Goal: Task Accomplishment & Management: Use online tool/utility

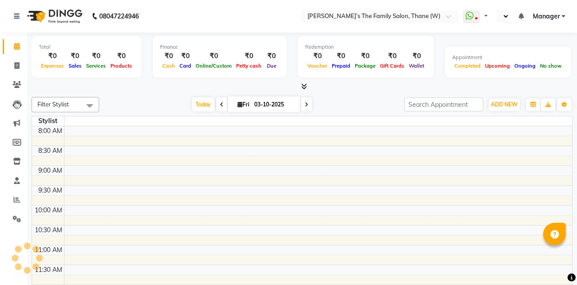
select select "en"
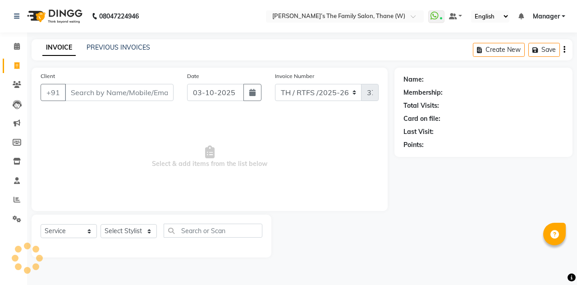
select select "service"
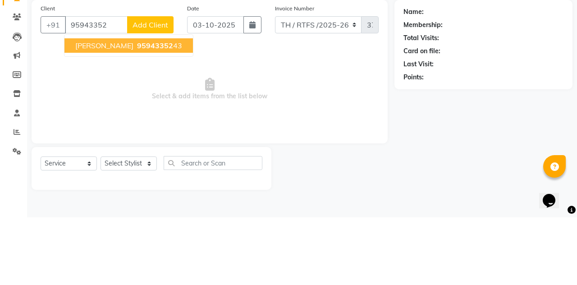
click at [162, 118] on button "Mahendra bhaget 95943352 43" at bounding box center [128, 113] width 128 height 14
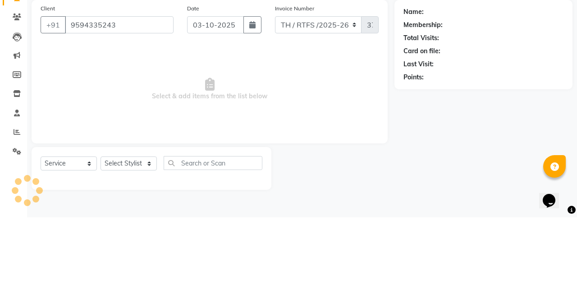
type input "9594335243"
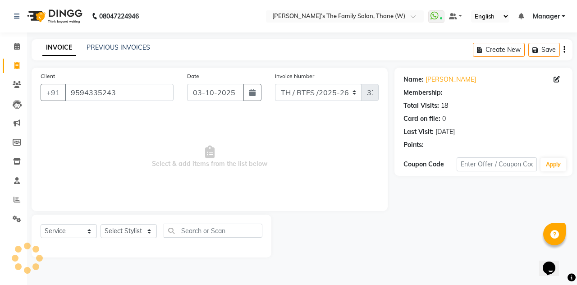
select select "1: Object"
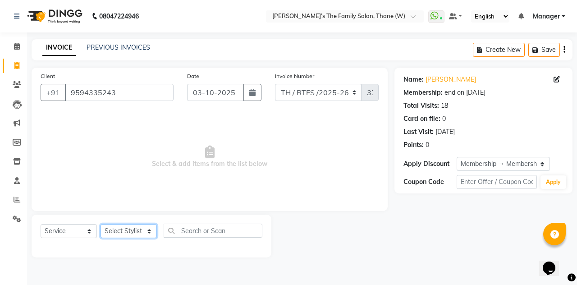
click at [140, 236] on select "Select Stylist Aarohi P Aksahy Auty Ali Aniket A Anuradha arvind Divya gautam .…" at bounding box center [128, 231] width 56 height 14
click at [61, 267] on main "INVOICE PREVIOUS INVOICES Create New Save Client +91 9594335243 Date 03-10-2025…" at bounding box center [302, 155] width 550 height 232
click at [138, 233] on select "Select Stylist Aarohi P Aksahy Auty Ali Aniket A Anuradha arvind Divya gautam .…" at bounding box center [128, 231] width 56 height 14
select select "35580"
click at [100, 224] on select "Select Stylist Aarohi P Aksahy Auty Ali Aniket A Anuradha arvind Divya gautam .…" at bounding box center [128, 231] width 56 height 14
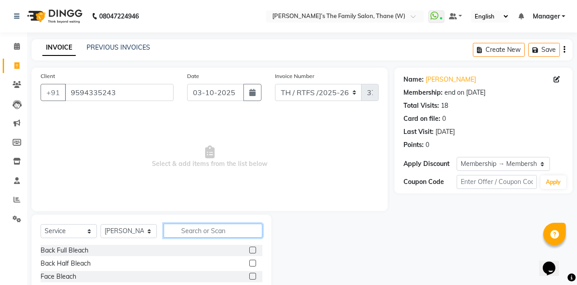
click at [222, 233] on input "text" at bounding box center [213, 230] width 99 height 14
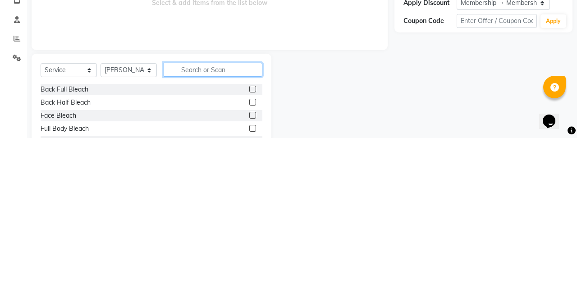
scroll to position [14, 0]
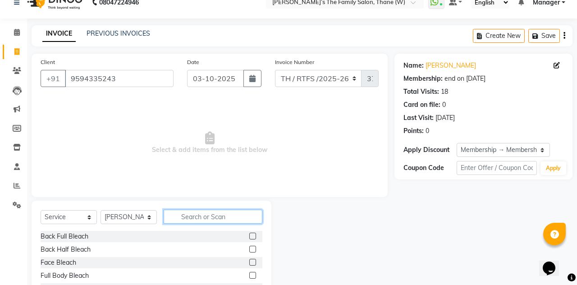
click at [233, 219] on input "text" at bounding box center [213, 217] width 99 height 14
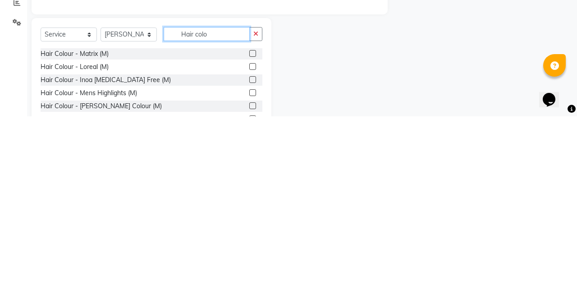
scroll to position [29, 0]
type input "Hair colo"
click at [252, 249] on label at bounding box center [252, 247] width 7 height 7
click at [252, 249] on input "checkbox" at bounding box center [252, 248] width 6 height 6
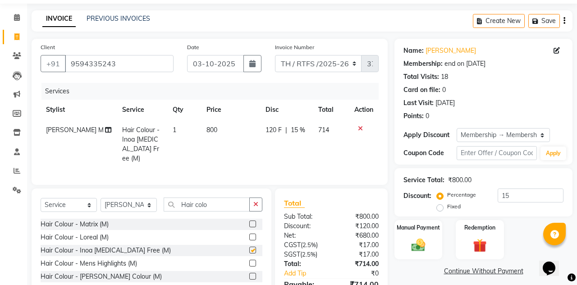
checkbox input "false"
click at [226, 202] on input "Hair colo" at bounding box center [207, 204] width 86 height 14
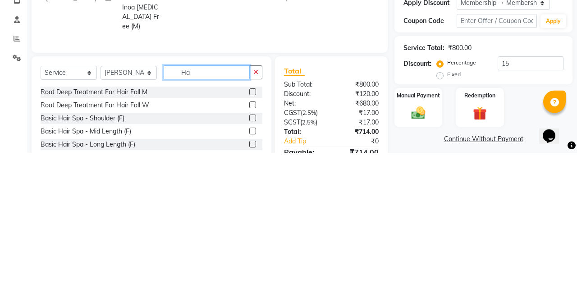
type input "H"
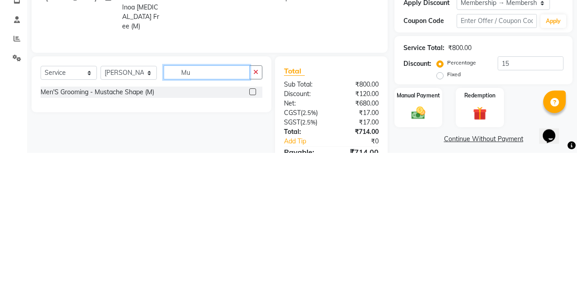
type input "M"
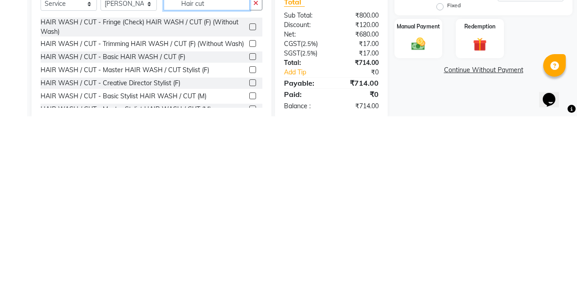
scroll to position [61, 0]
type input "Hair cut"
click at [250, 264] on label at bounding box center [252, 264] width 7 height 7
click at [250, 264] on input "checkbox" at bounding box center [252, 265] width 6 height 6
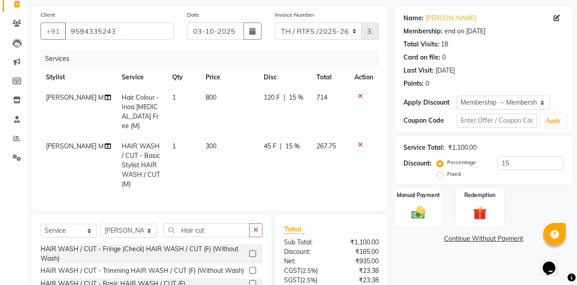
checkbox input "false"
click at [253, 223] on button "button" at bounding box center [255, 230] width 13 height 14
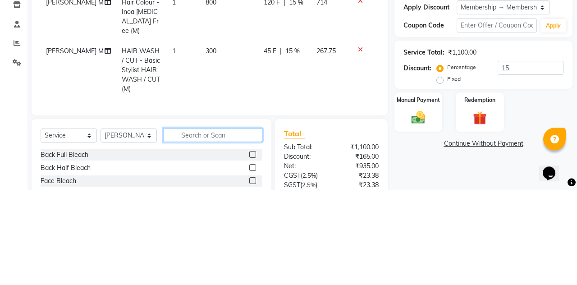
scroll to position [65, 0]
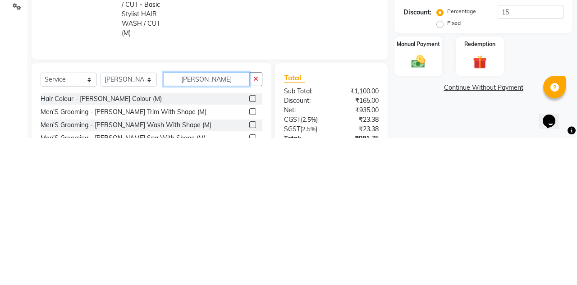
type input "Beard"
click at [249, 242] on label at bounding box center [252, 245] width 7 height 7
click at [249, 243] on input "checkbox" at bounding box center [252, 246] width 6 height 6
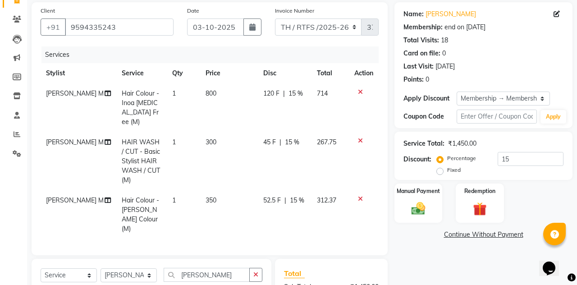
checkbox input "false"
click at [212, 191] on td "350" at bounding box center [229, 214] width 58 height 49
select select "35580"
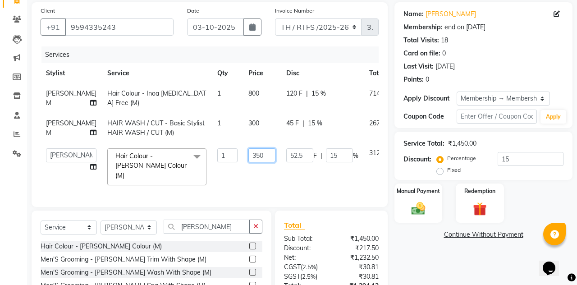
click at [248, 156] on input "350" at bounding box center [261, 155] width 27 height 14
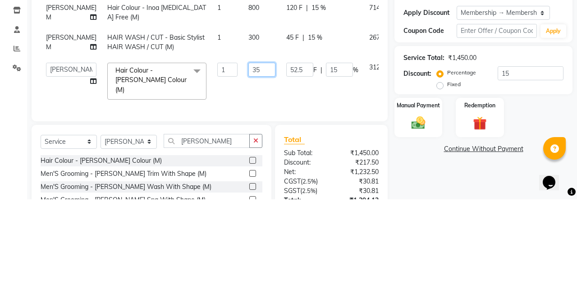
type input "3"
type input "200"
click at [364, 177] on tbody "Shreepad M Hair Colour - Inoa Ammonia Free (M) 1 800 120 F | 15 % 714 Shreepad …" at bounding box center [232, 136] width 383 height 107
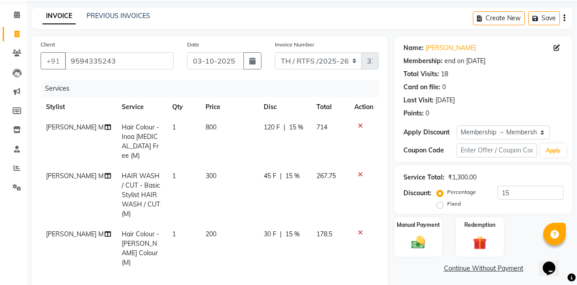
scroll to position [132, 0]
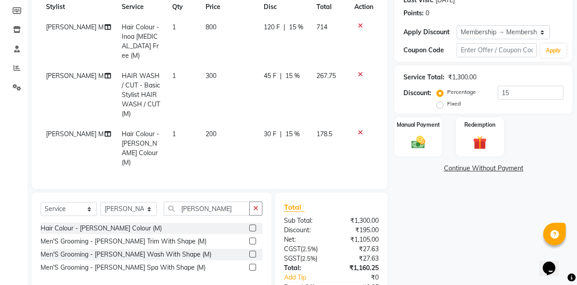
click at [419, 143] on img at bounding box center [418, 142] width 23 height 16
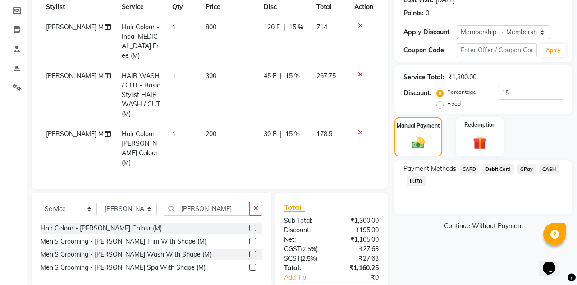
click at [527, 166] on span "GPay" at bounding box center [526, 169] width 18 height 10
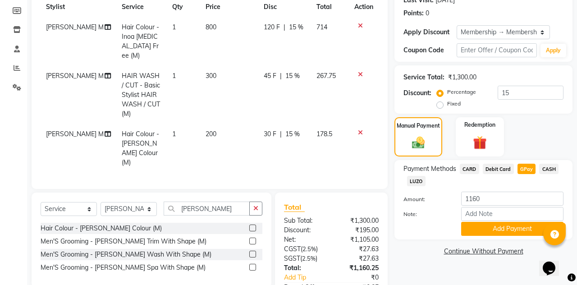
click at [527, 229] on button "Add Payment" at bounding box center [512, 229] width 102 height 14
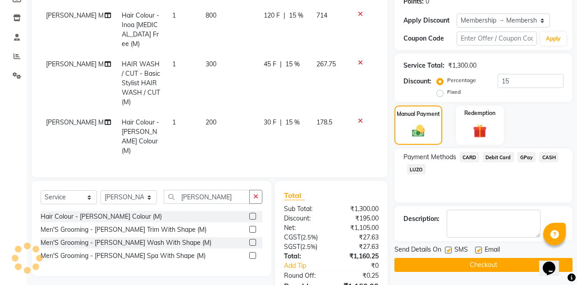
scroll to position [150, 0]
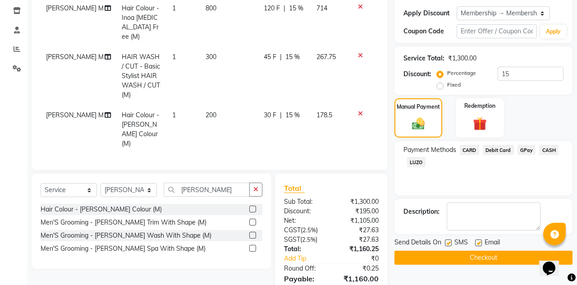
click at [479, 255] on button "Checkout" at bounding box center [483, 258] width 178 height 14
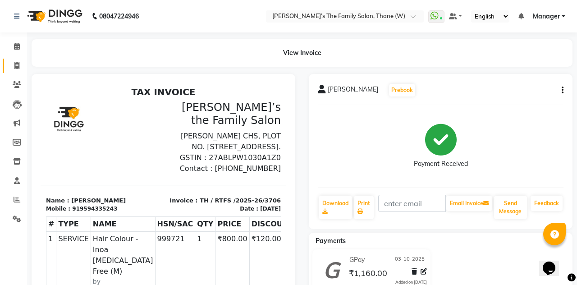
click at [12, 67] on span at bounding box center [17, 66] width 16 height 10
select select "service"
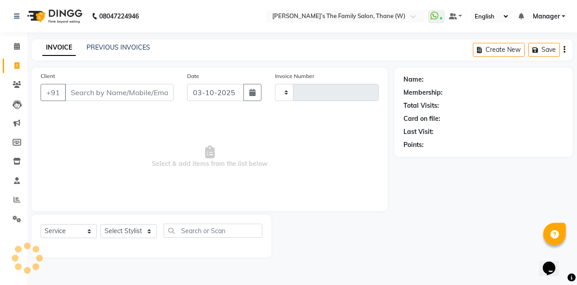
type input "3707"
select select "8004"
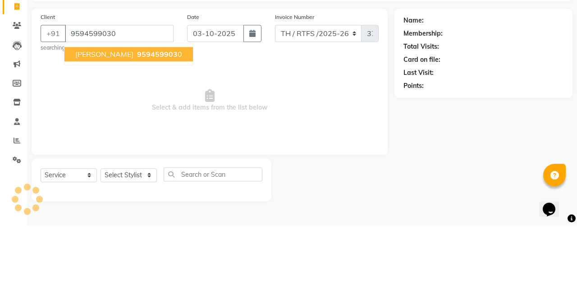
click at [132, 119] on button "Vikas Yadav 959459903 0" at bounding box center [128, 113] width 128 height 14
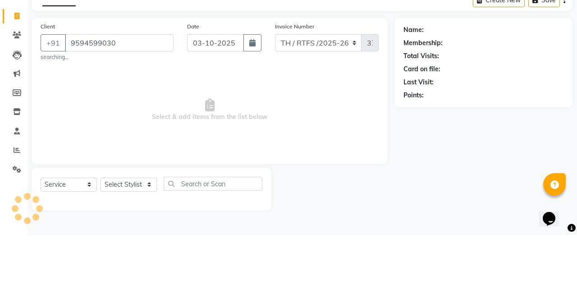
type input "9594599030"
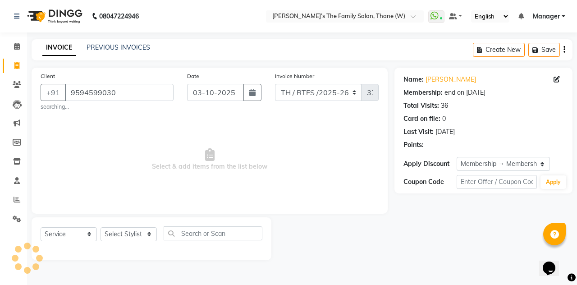
select select "3: Object"
click at [137, 237] on select "Select Stylist Aarohi P Aksahy Auty Ali Aniket A Anuradha arvind Divya gautam .…" at bounding box center [128, 234] width 56 height 14
select select "35580"
click at [100, 227] on select "Select Stylist Aarohi P Aksahy Auty Ali Aniket A Anuradha arvind Divya gautam .…" at bounding box center [128, 234] width 56 height 14
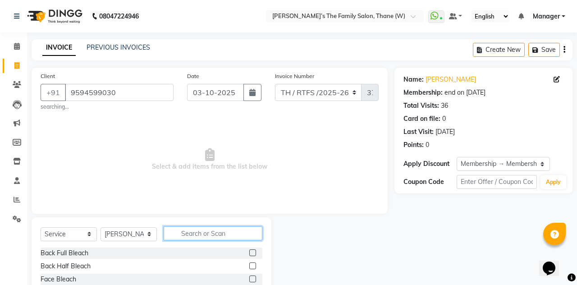
click at [212, 236] on input "text" at bounding box center [213, 233] width 99 height 14
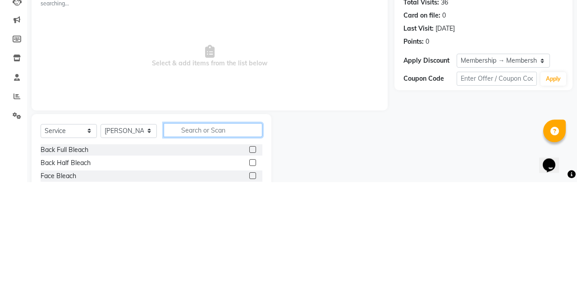
scroll to position [17, 0]
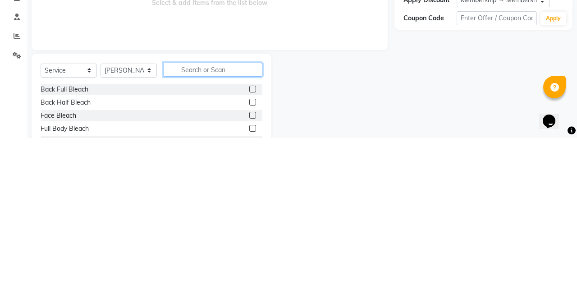
type input "H"
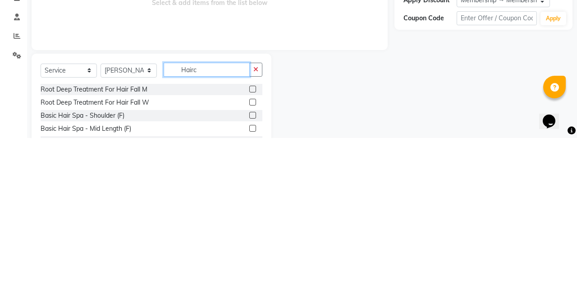
scroll to position [0, 0]
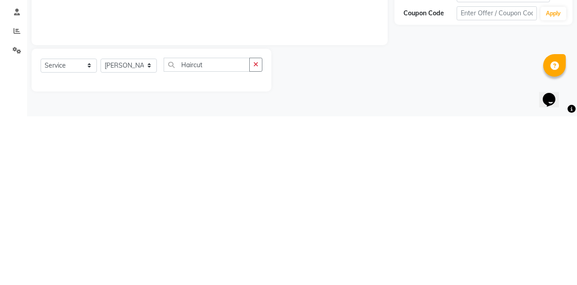
click at [456, 252] on div "Name: Vikas Yadav Membership: end on 17-12-2025 Total Visits: 36 Card on file: …" at bounding box center [486, 164] width 185 height 192
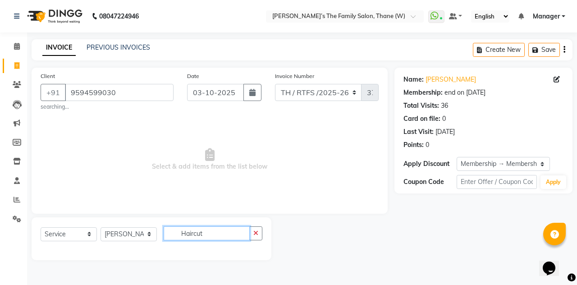
click at [222, 236] on input "Haircut" at bounding box center [207, 233] width 86 height 14
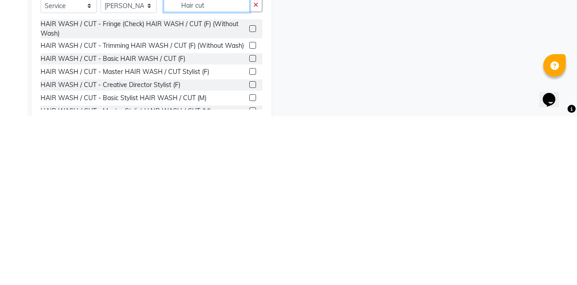
scroll to position [78, 0]
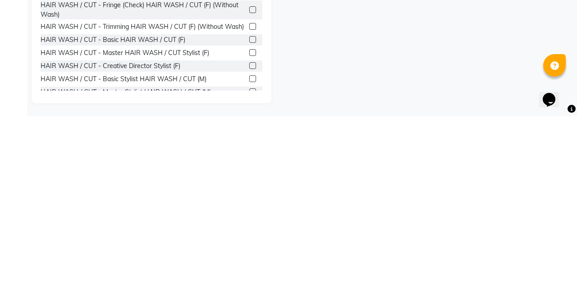
type input "Hair cut"
click at [251, 251] on label at bounding box center [252, 247] width 7 height 7
click at [251, 251] on input "checkbox" at bounding box center [252, 248] width 6 height 6
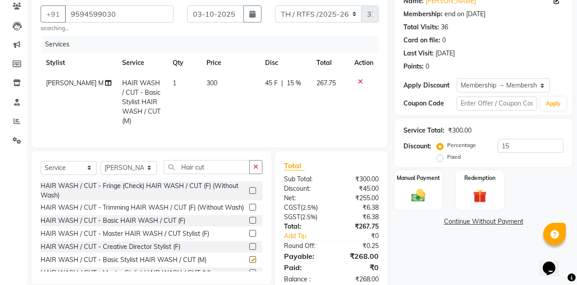
checkbox input "false"
click at [228, 169] on input "Hair cut" at bounding box center [207, 167] width 86 height 14
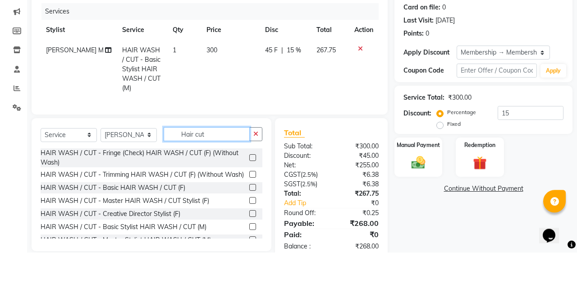
scroll to position [78, 0]
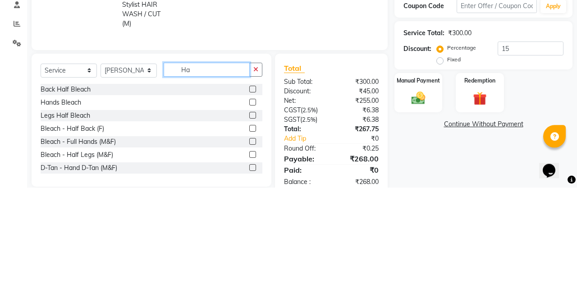
type input "H"
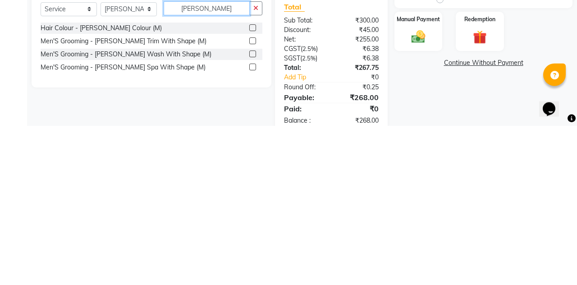
type input "Beard"
click at [251, 199] on label at bounding box center [252, 199] width 7 height 7
click at [251, 199] on input "checkbox" at bounding box center [252, 200] width 6 height 6
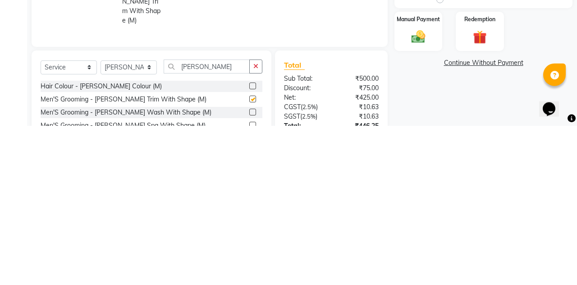
scroll to position [78, 0]
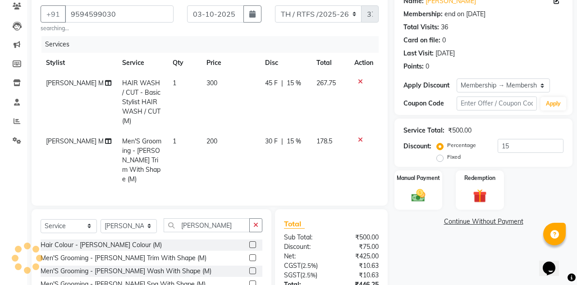
checkbox input "false"
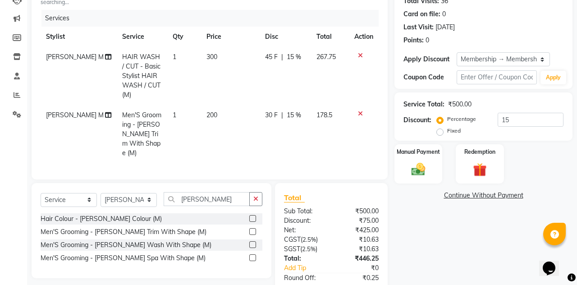
click at [421, 168] on img at bounding box center [418, 169] width 23 height 16
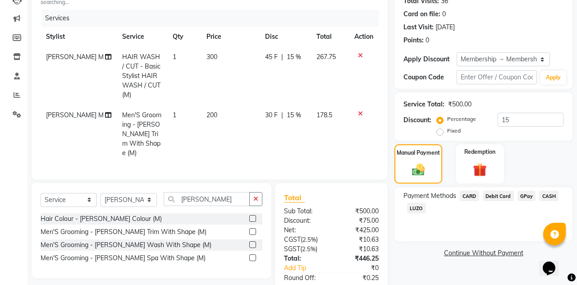
click at [549, 196] on span "CASH" at bounding box center [548, 196] width 19 height 10
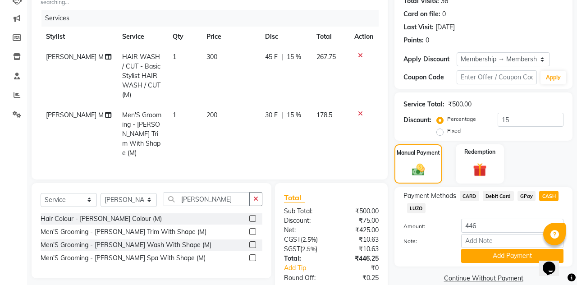
click at [523, 196] on span "GPay" at bounding box center [526, 196] width 18 height 10
click at [539, 259] on button "Add Payment" at bounding box center [512, 256] width 102 height 14
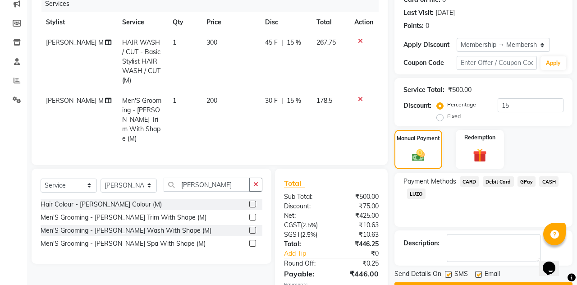
scroll to position [123, 0]
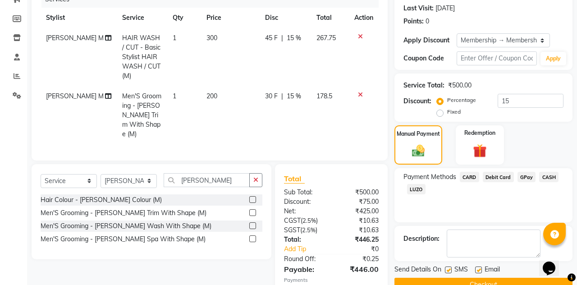
click at [508, 284] on button "Checkout" at bounding box center [483, 285] width 178 height 14
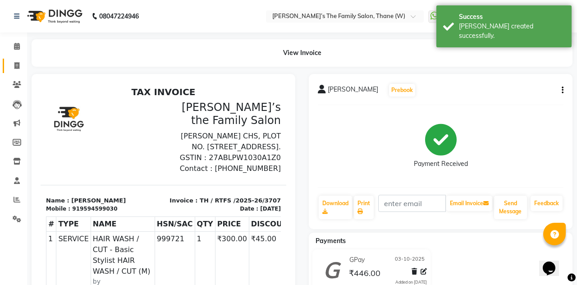
click at [14, 71] on link "Invoice" at bounding box center [14, 66] width 22 height 15
select select "service"
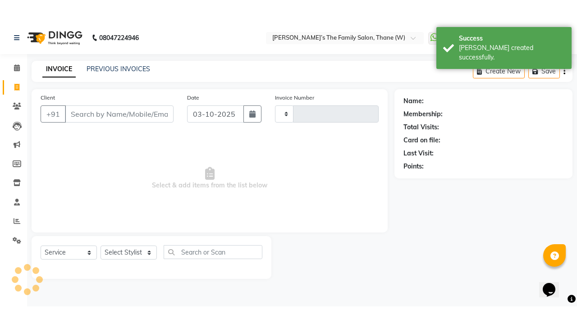
scroll to position [36, 0]
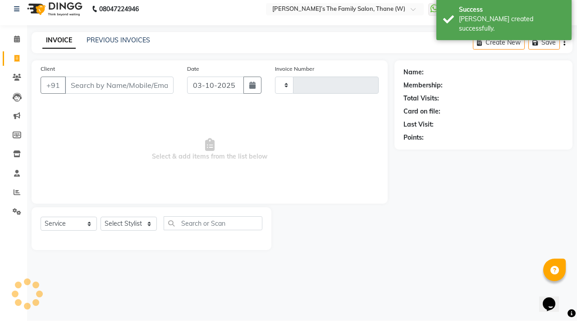
type input "3708"
select select "8004"
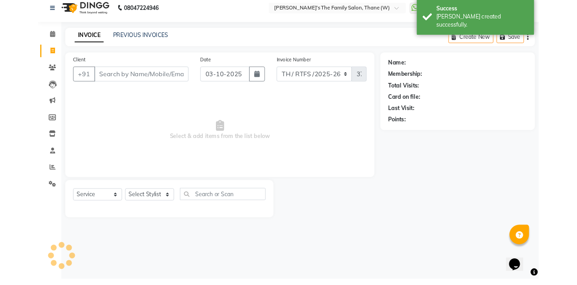
scroll to position [0, 0]
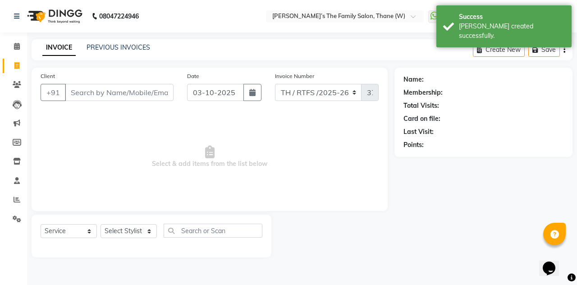
click at [121, 60] on main "INVOICE PREVIOUS INVOICES Create New Save Client +91 Date 03-10-2025 Invoice Nu…" at bounding box center [302, 155] width 550 height 232
click at [131, 49] on link "PREVIOUS INVOICES" at bounding box center [119, 47] width 64 height 8
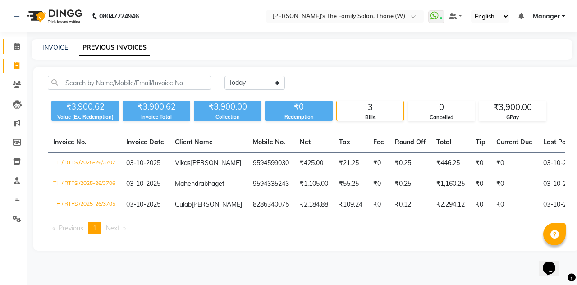
click at [13, 46] on span at bounding box center [17, 46] width 16 height 10
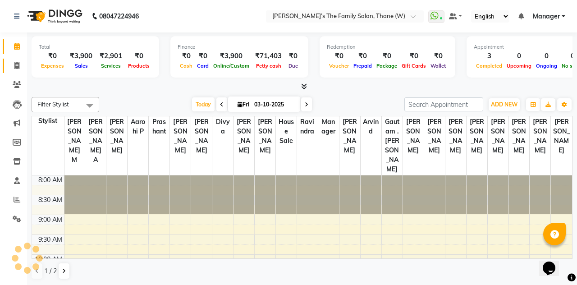
click at [14, 71] on link "Invoice" at bounding box center [14, 66] width 22 height 15
select select "service"
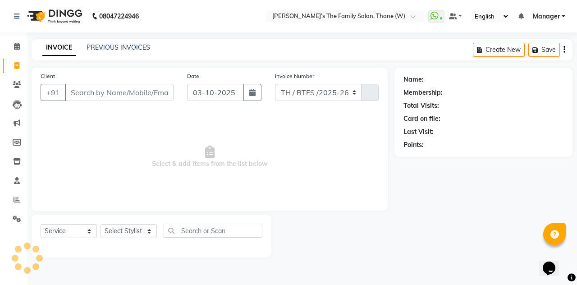
select select "8004"
type input "3708"
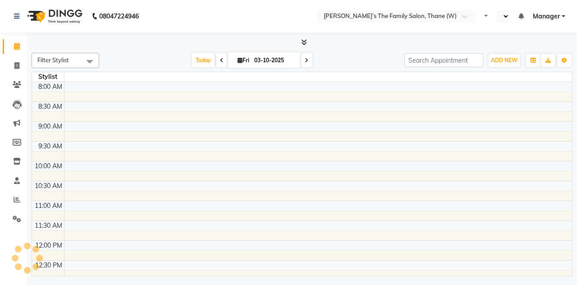
select select "en"
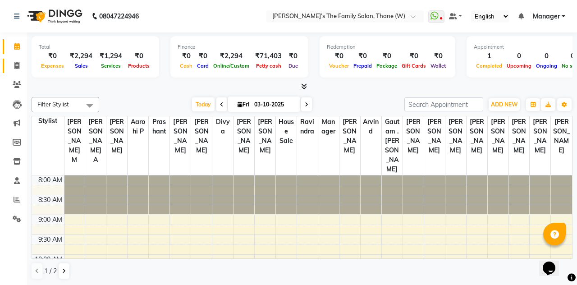
click at [12, 66] on span at bounding box center [17, 66] width 16 height 10
select select "service"
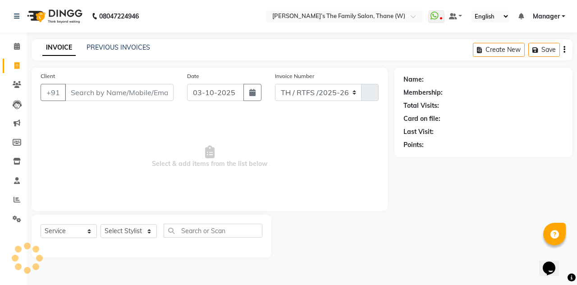
select select "8004"
type input "3706"
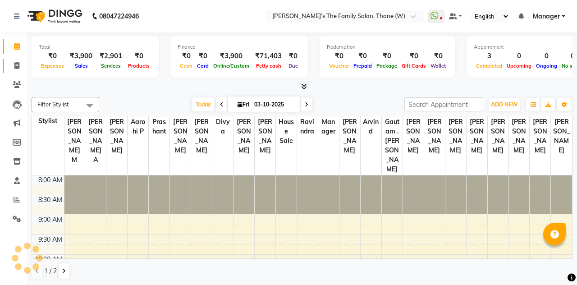
click at [19, 68] on icon at bounding box center [16, 65] width 5 height 7
select select "service"
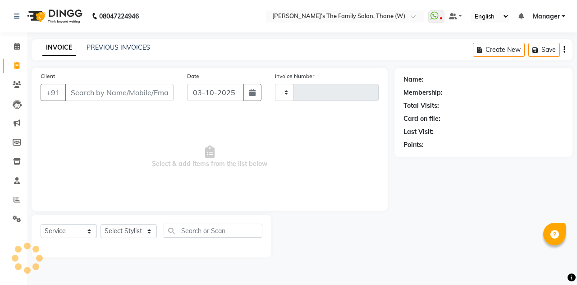
type input "3708"
select select "8004"
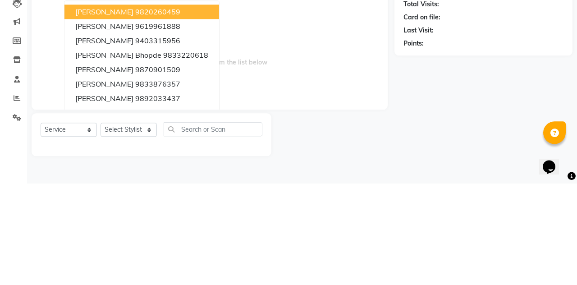
click at [79, 173] on span "[PERSON_NAME]" at bounding box center [104, 170] width 58 height 9
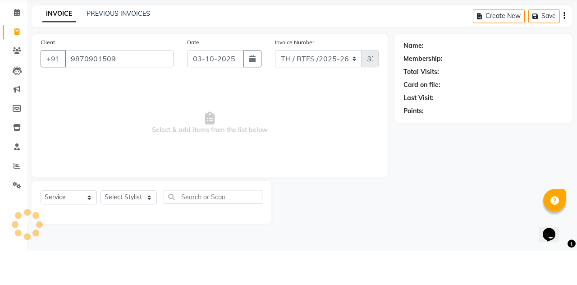
type input "9870901509"
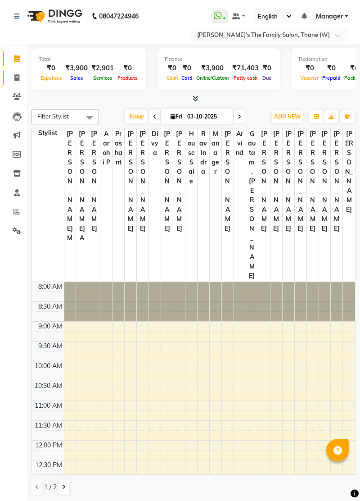
click at [20, 80] on span at bounding box center [17, 78] width 16 height 10
select select "service"
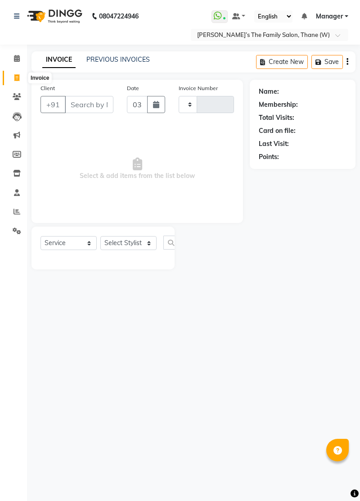
type input "3708"
select select "8004"
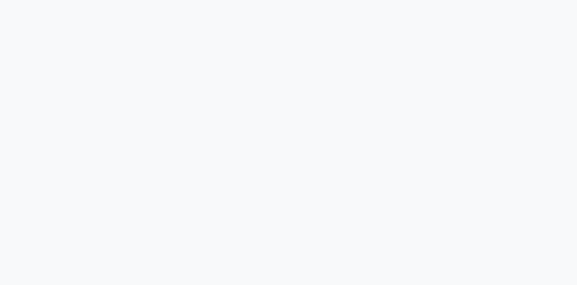
select select "service"
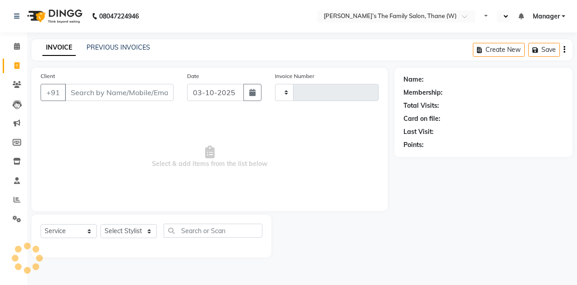
type input "3708"
select select "en"
select select "8004"
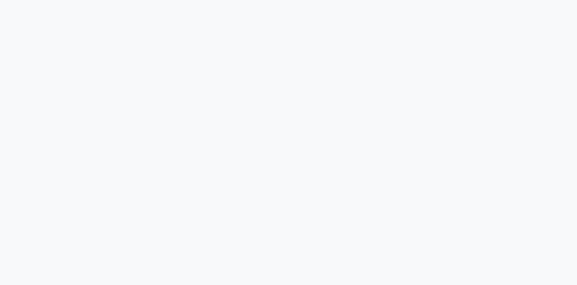
select select "service"
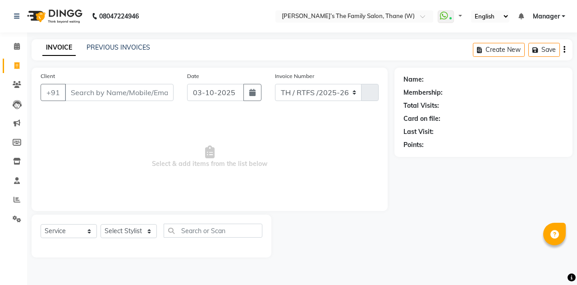
select select "8004"
type input "3708"
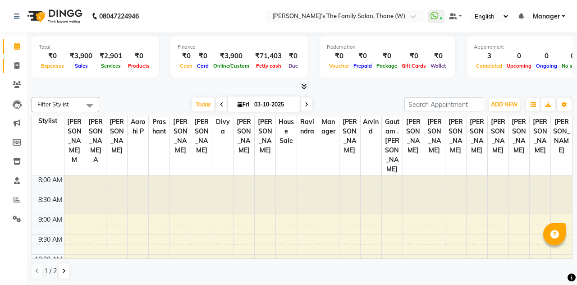
click at [15, 71] on link "Invoice" at bounding box center [14, 66] width 22 height 15
select select "service"
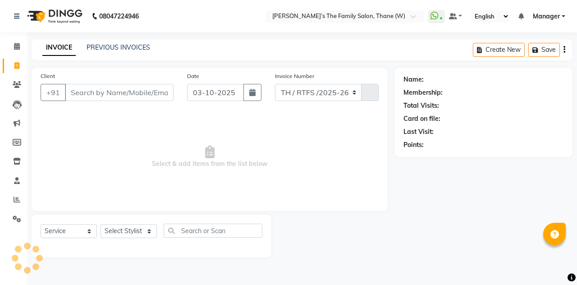
select select "8004"
type input "3708"
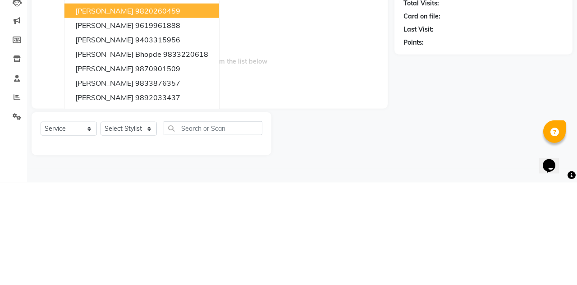
click at [104, 169] on span "[PERSON_NAME]" at bounding box center [104, 170] width 58 height 9
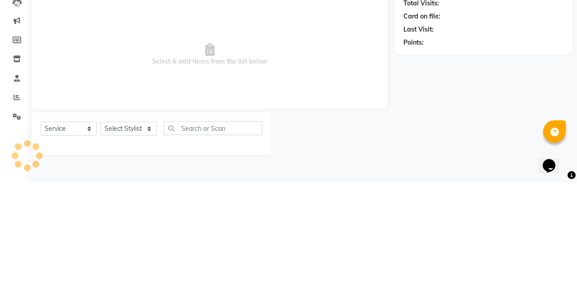
type input "9870901509"
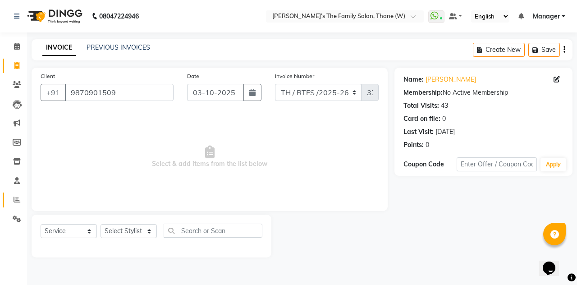
click at [20, 206] on link "Reports" at bounding box center [14, 199] width 22 height 15
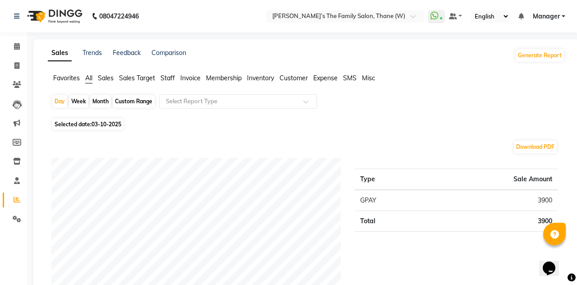
click at [296, 77] on span "Customer" at bounding box center [293, 78] width 28 height 8
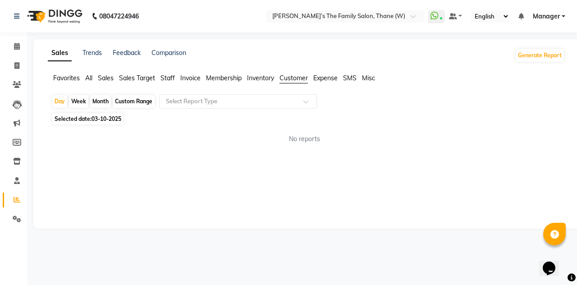
click at [268, 105] on input "text" at bounding box center [229, 101] width 130 height 9
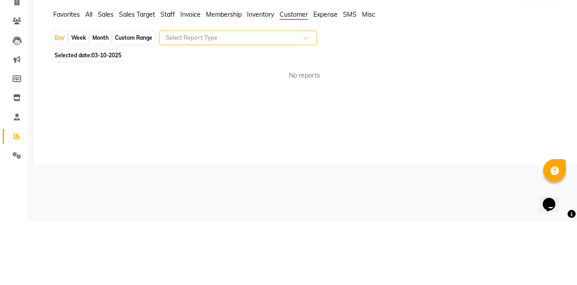
click at [80, 124] on span "Selected date: 03-10-2025" at bounding box center [87, 118] width 71 height 11
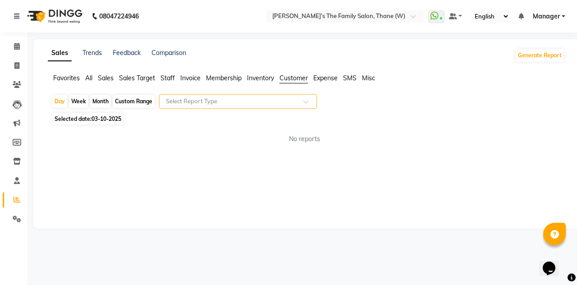
select select "10"
select select "2025"
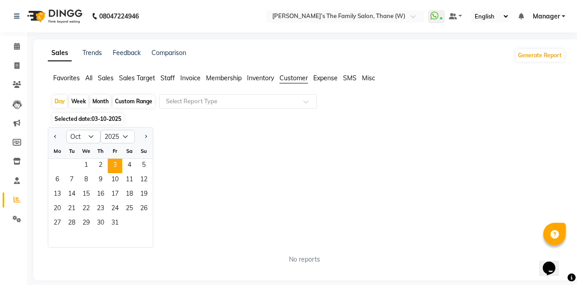
click at [55, 134] on button "Previous month" at bounding box center [55, 136] width 7 height 14
click at [56, 137] on span "Previous month" at bounding box center [55, 136] width 3 height 3
click at [55, 136] on span "Previous month" at bounding box center [55, 136] width 3 height 3
click at [58, 139] on button "Previous month" at bounding box center [55, 136] width 7 height 14
select select "6"
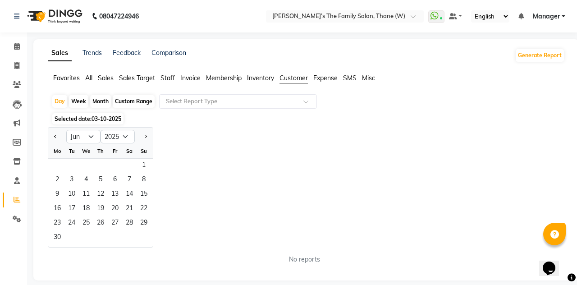
click at [180, 103] on input "text" at bounding box center [229, 101] width 130 height 9
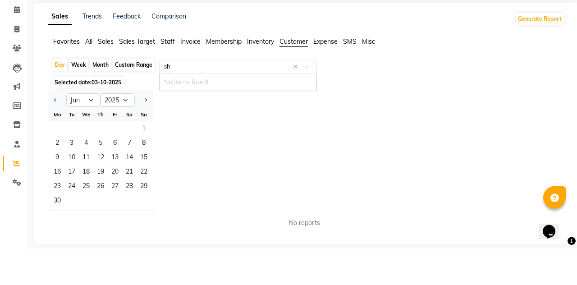
type input "s"
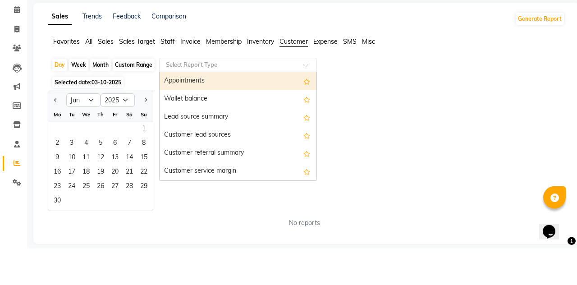
click at [493, 117] on div "Selected date: 03-10-2025" at bounding box center [307, 118] width 513 height 9
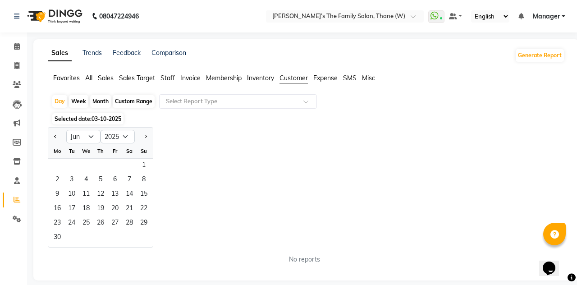
click at [294, 80] on span "Customer" at bounding box center [293, 78] width 28 height 8
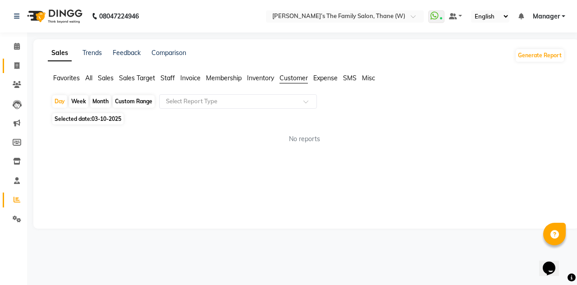
click at [15, 68] on icon at bounding box center [16, 65] width 5 height 7
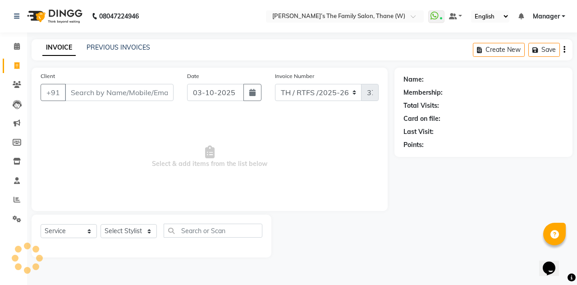
click at [17, 68] on icon at bounding box center [16, 65] width 5 height 7
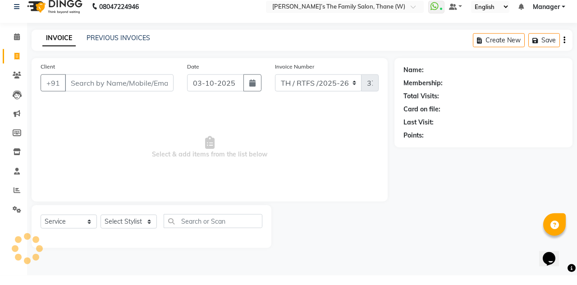
select select "service"
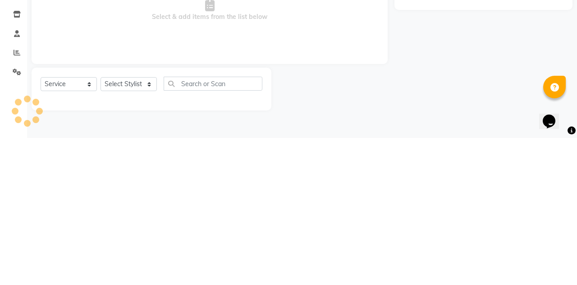
type input "3708"
select select "8004"
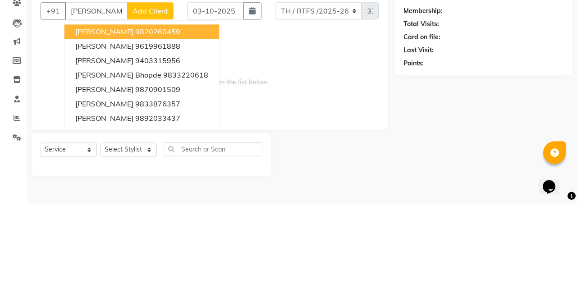
click at [174, 175] on button "Shashank pednekar 9870901509" at bounding box center [141, 171] width 155 height 14
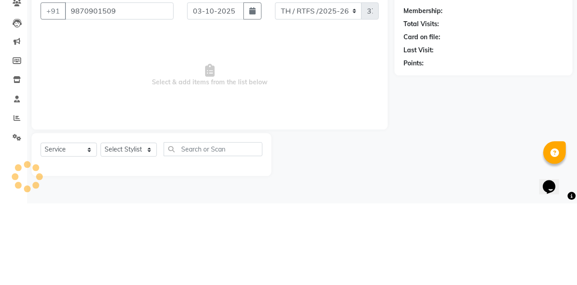
type input "9870901509"
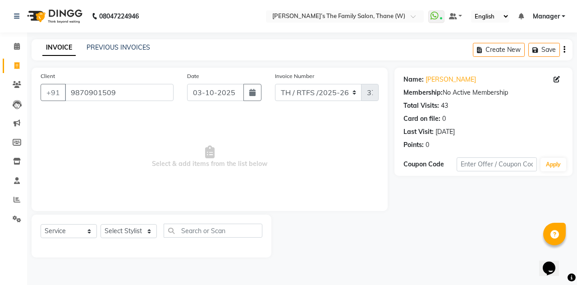
click at [478, 127] on div "Last Visit: 03-08-2025" at bounding box center [483, 131] width 160 height 9
click at [451, 120] on div "Card on file: 0" at bounding box center [483, 118] width 160 height 9
click at [478, 112] on div "Name: Shashank Pednekar Membership: No Active Membership Total Visits: 43 Card …" at bounding box center [483, 110] width 160 height 78
click at [450, 113] on div "Name: Shashank Pednekar Membership: No Active Membership Total Visits: 43 Card …" at bounding box center [483, 110] width 160 height 78
click at [459, 102] on div "Total Visits: 43" at bounding box center [483, 105] width 160 height 9
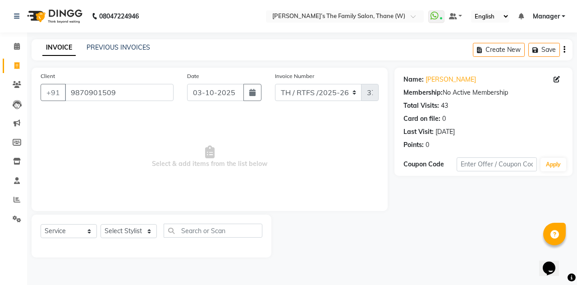
click at [479, 96] on div "Membership: No Active Membership" at bounding box center [483, 92] width 160 height 9
click at [489, 97] on div "Name: Shashank Pednekar Membership: No Active Membership Total Visits: 43 Card …" at bounding box center [483, 110] width 160 height 78
click at [483, 104] on div "Total Visits: 43" at bounding box center [483, 105] width 160 height 9
click at [463, 113] on div "Name: Shashank Pednekar Membership: No Active Membership Total Visits: 43 Card …" at bounding box center [483, 110] width 160 height 78
click at [453, 111] on div "Name: Shashank Pednekar Membership: No Active Membership Total Visits: 43 Card …" at bounding box center [483, 110] width 160 height 78
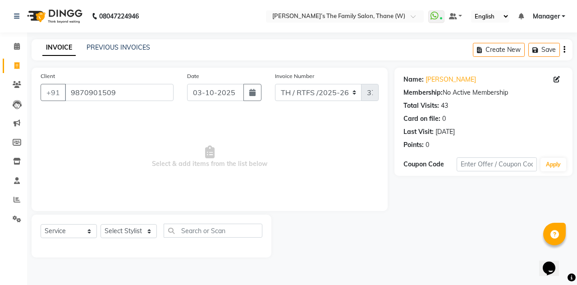
click at [445, 109] on div "43" at bounding box center [444, 105] width 7 height 9
click at [447, 109] on div "43" at bounding box center [444, 105] width 7 height 9
click at [556, 80] on icon at bounding box center [556, 79] width 6 height 6
select select "male"
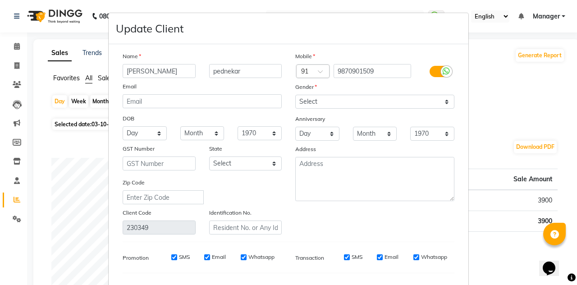
click at [45, 139] on ngb-modal-window "Update Client Name Shashank pednekar Email DOB Day 01 02 03 04 05 06 07 08 09 1…" at bounding box center [288, 142] width 577 height 285
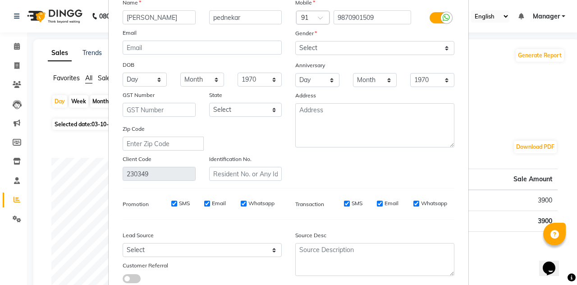
scroll to position [68, 0]
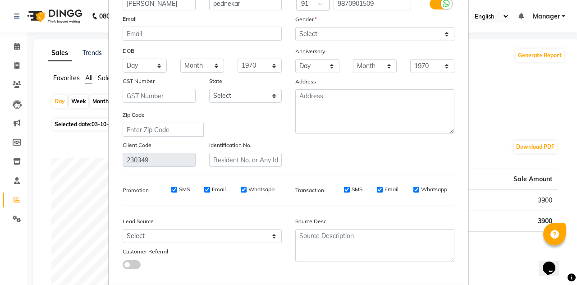
select select
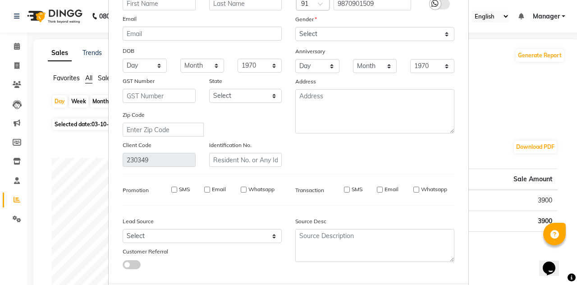
select select
checkbox input "false"
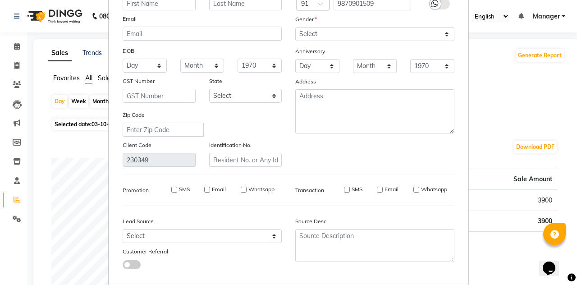
checkbox input "false"
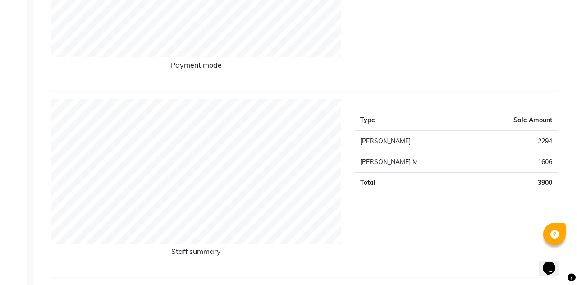
scroll to position [0, 0]
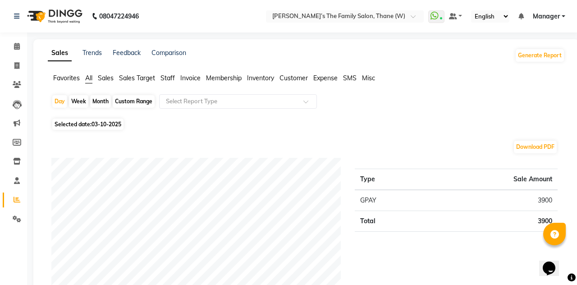
click at [194, 79] on span "Invoice" at bounding box center [190, 78] width 20 height 8
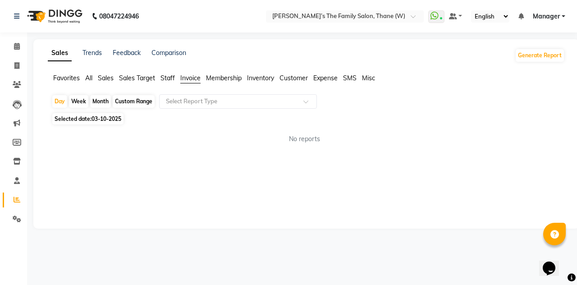
click at [221, 103] on input "text" at bounding box center [229, 101] width 130 height 9
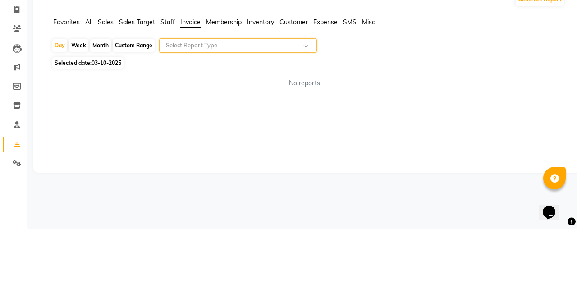
click at [309, 106] on span at bounding box center [308, 104] width 11 height 9
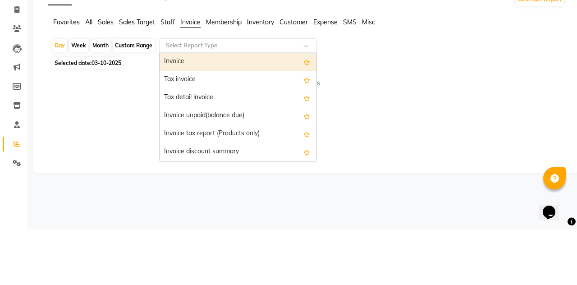
click at [278, 122] on div "Invoice" at bounding box center [238, 118] width 157 height 18
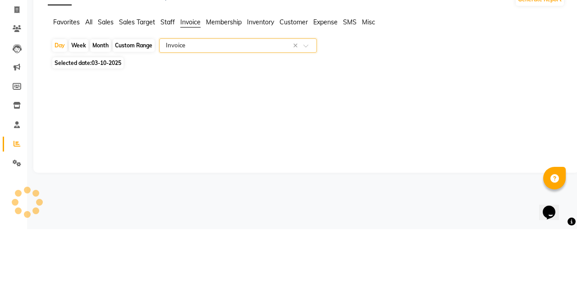
select select "full_report"
select select "csv"
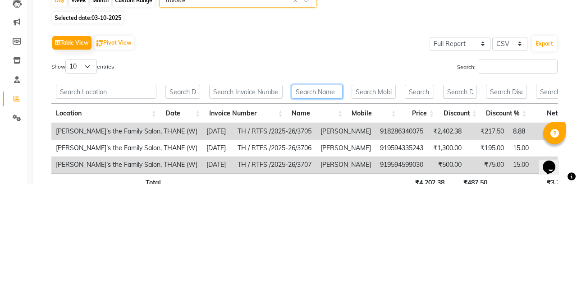
click at [325, 195] on input "text" at bounding box center [317, 193] width 51 height 14
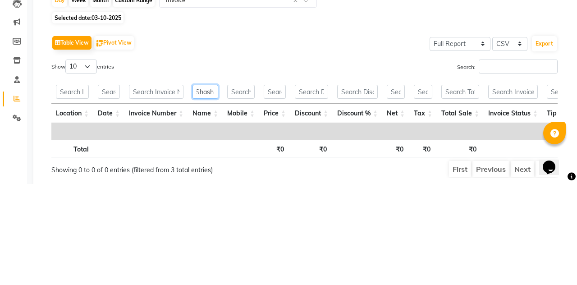
scroll to position [0, 5]
type input "[PERSON_NAME]"
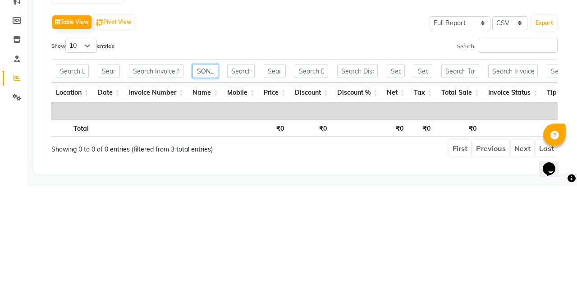
scroll to position [0, 0]
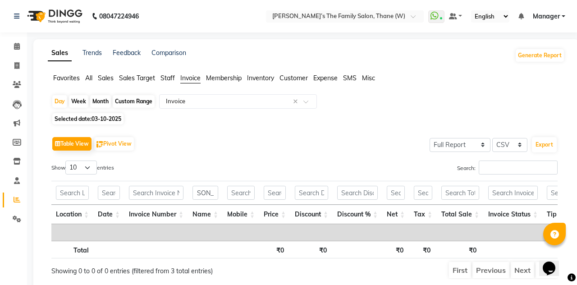
click at [105, 81] on span "Sales" at bounding box center [106, 78] width 16 height 8
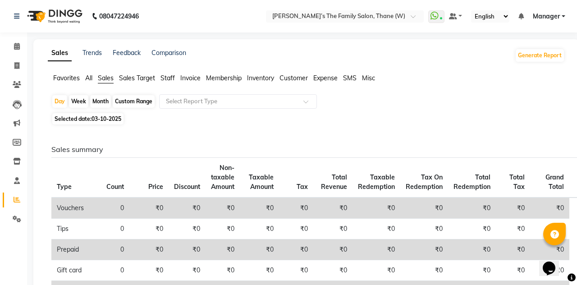
click at [127, 77] on span "Sales Target" at bounding box center [137, 78] width 36 height 8
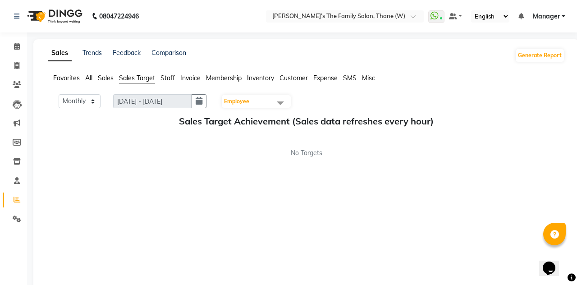
click at [294, 89] on div "Favorites All Sales Sales Target Staff Invoice Membership Inventory Customer Ex…" at bounding box center [306, 81] width 530 height 17
click at [296, 81] on span "Customer" at bounding box center [293, 78] width 28 height 8
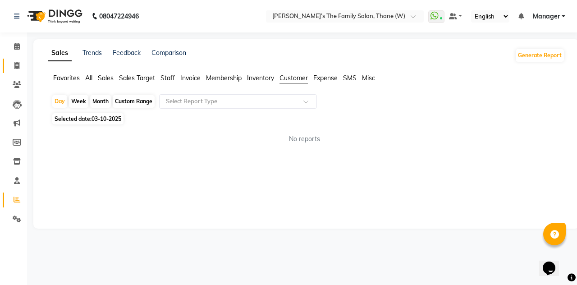
click at [14, 68] on span at bounding box center [17, 66] width 16 height 10
select select "service"
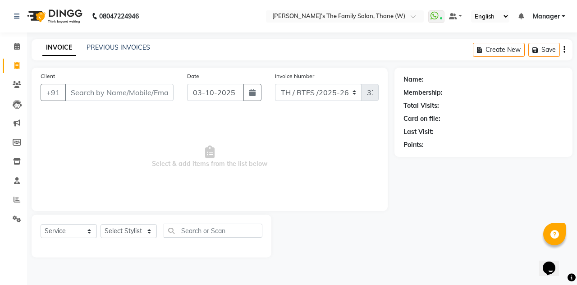
click at [16, 59] on link "Invoice" at bounding box center [14, 66] width 22 height 15
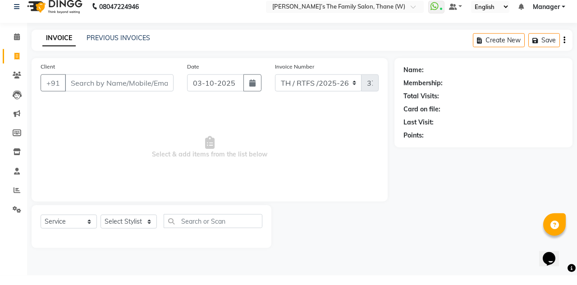
select select "service"
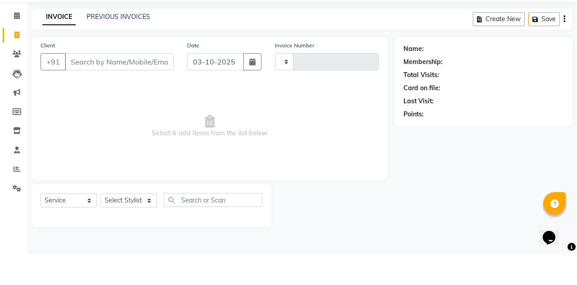
type input "3708"
select select "8004"
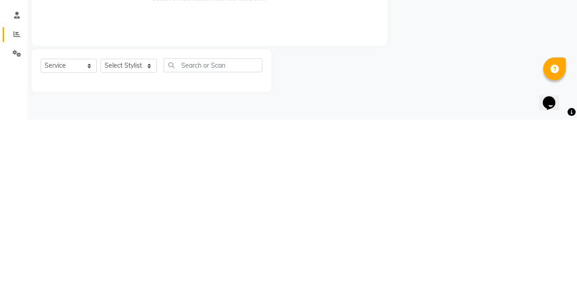
click at [19, 206] on link "Reports" at bounding box center [14, 199] width 22 height 15
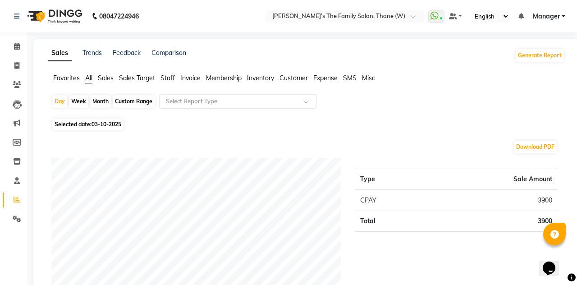
click at [301, 81] on span "Customer" at bounding box center [293, 78] width 28 height 8
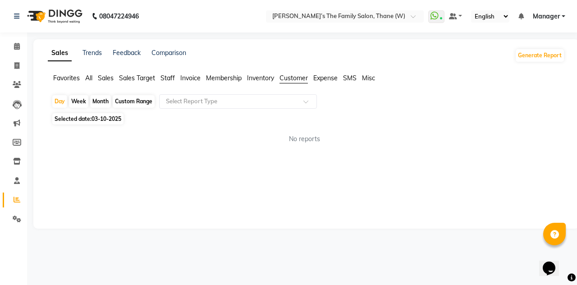
click at [309, 107] on span at bounding box center [308, 104] width 11 height 9
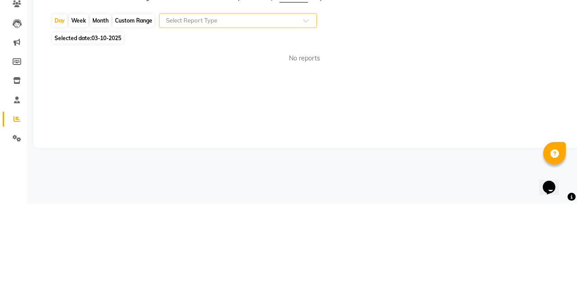
click at [260, 103] on input "text" at bounding box center [229, 101] width 130 height 9
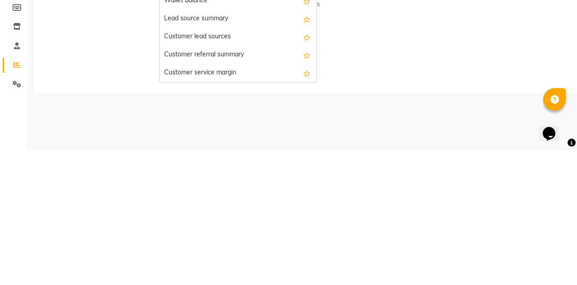
click at [230, 214] on div "Customer service margin" at bounding box center [238, 208] width 157 height 18
select select "full_report"
select select "csv"
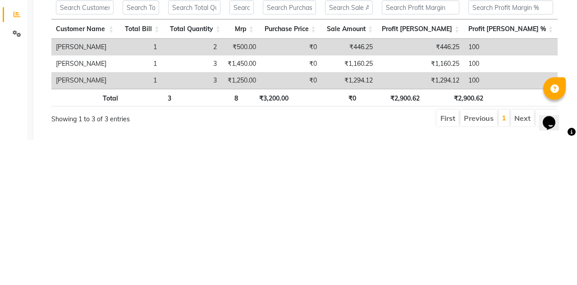
scroll to position [40, 0]
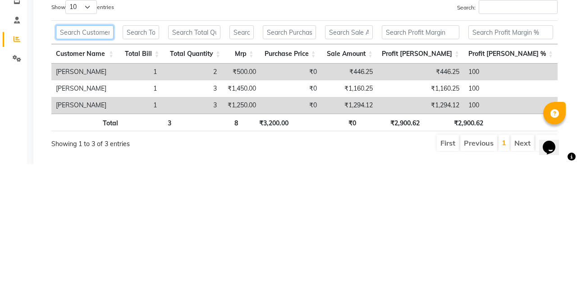
click at [71, 150] on input "text" at bounding box center [85, 153] width 58 height 14
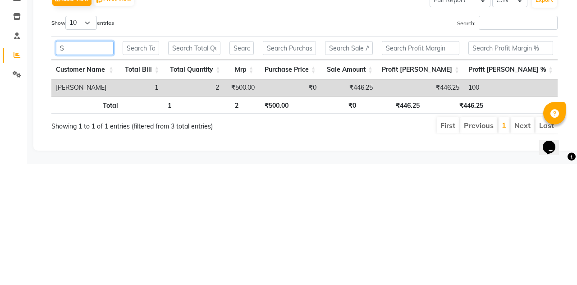
scroll to position [23, 0]
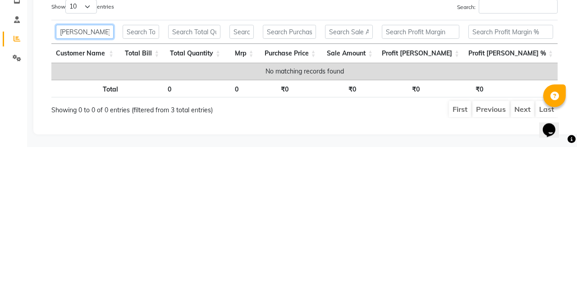
type input "[PERSON_NAME]"
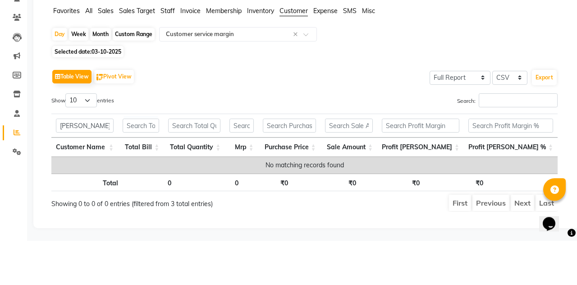
click at [439, 102] on div "Day Week Month Custom Range Select Report Type × Customer service margin × Sele…" at bounding box center [306, 168] width 517 height 192
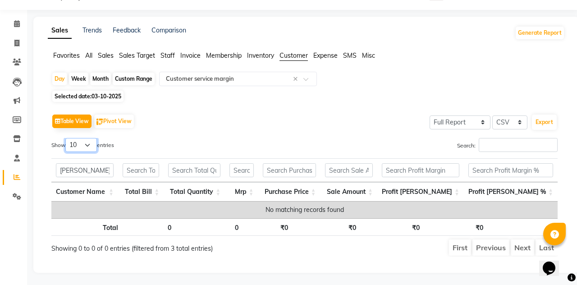
click at [89, 150] on select "10 25 50 100" at bounding box center [81, 145] width 32 height 14
select select "100"
click at [67, 138] on select "10 25 50 100" at bounding box center [81, 145] width 32 height 14
click at [13, 122] on icon at bounding box center [17, 119] width 9 height 7
select select
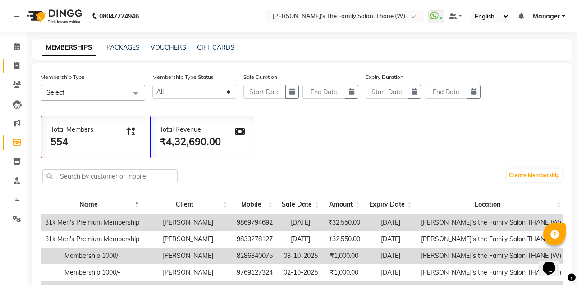
click at [14, 69] on icon at bounding box center [16, 65] width 5 height 7
select select "service"
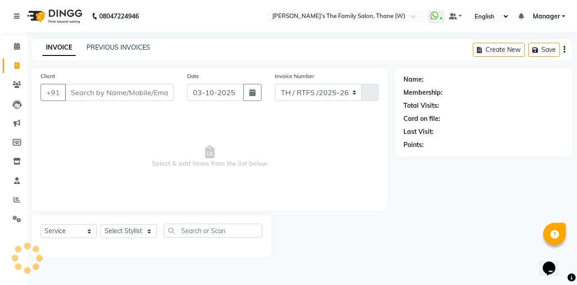
select select "8004"
type input "3708"
click at [106, 59] on div "INVOICE PREVIOUS INVOICES Create New Save" at bounding box center [302, 49] width 541 height 21
click at [80, 95] on input "Client" at bounding box center [119, 92] width 109 height 17
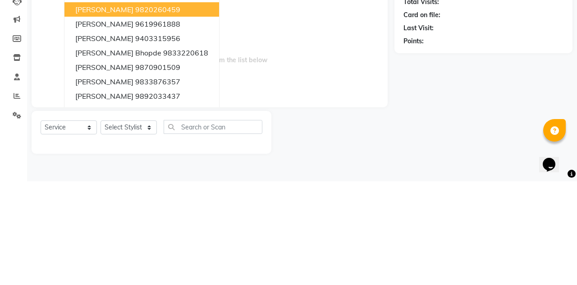
click at [149, 173] on ngb-highlight "9870901509" at bounding box center [157, 170] width 45 height 9
type input "9870901509"
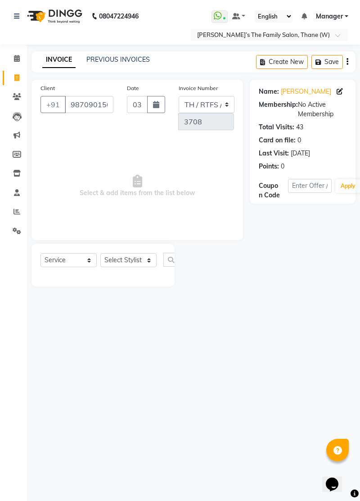
click at [360, 284] on div "08047224946 Select Location × [PERSON_NAME]’s The Family Salon, Thane (W) Whats…" at bounding box center [180, 250] width 360 height 501
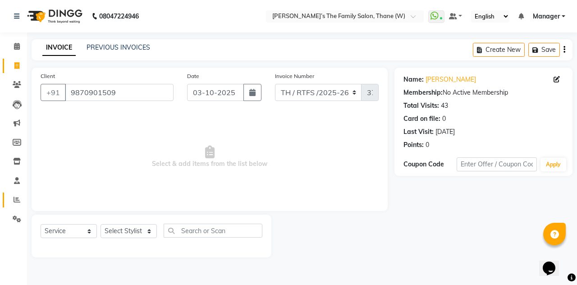
click at [16, 197] on icon at bounding box center [17, 199] width 7 height 7
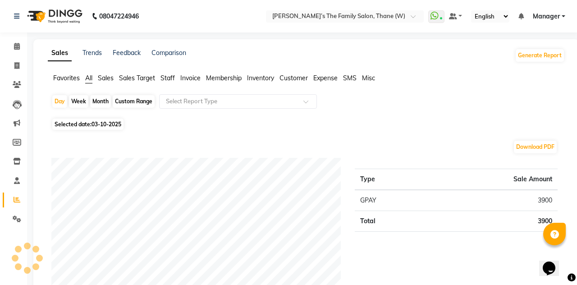
click at [202, 105] on input "text" at bounding box center [229, 101] width 130 height 9
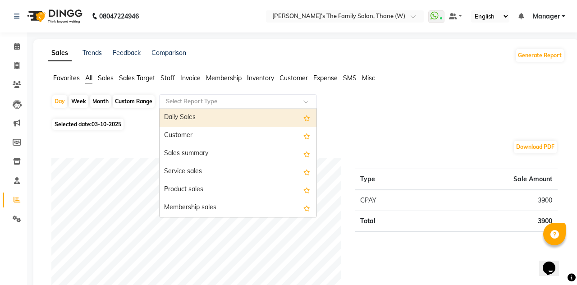
click at [206, 135] on div "Customer" at bounding box center [238, 136] width 157 height 18
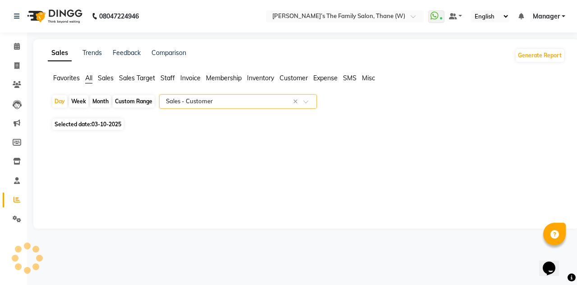
select select "full_report"
select select "csv"
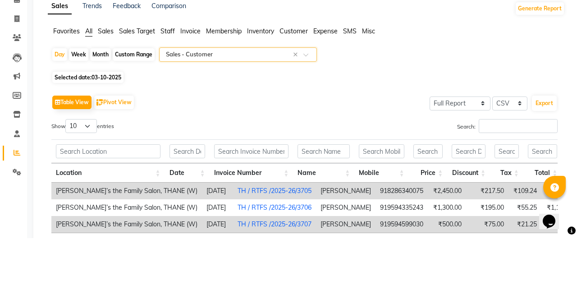
click at [130, 103] on div "Custom Range" at bounding box center [134, 101] width 42 height 13
select select "10"
select select "2025"
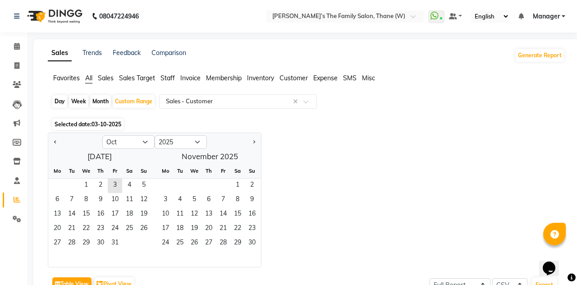
click at [52, 145] on button "Previous month" at bounding box center [55, 142] width 7 height 14
click at [58, 140] on button "Previous month" at bounding box center [55, 142] width 7 height 14
click at [55, 139] on button "Previous month" at bounding box center [55, 142] width 7 height 14
click at [54, 142] on button "Previous month" at bounding box center [55, 142] width 7 height 14
click at [55, 144] on button "Previous month" at bounding box center [55, 142] width 7 height 14
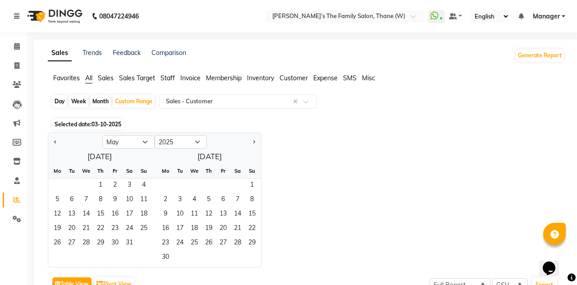
click at [55, 141] on span "Previous month" at bounding box center [55, 141] width 3 height 3
click at [46, 136] on app-reports "Favorites All Sales Sales Target Staff Invoice Membership Inventory Customer Ex…" at bounding box center [306, 266] width 528 height 386
click at [53, 136] on button "Previous month" at bounding box center [55, 142] width 7 height 14
click at [55, 136] on button "Previous month" at bounding box center [55, 142] width 7 height 14
click at [53, 141] on button "Previous month" at bounding box center [55, 142] width 7 height 14
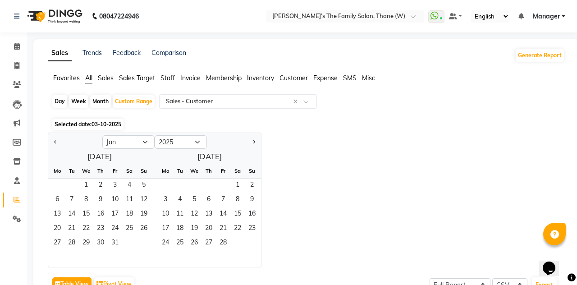
click at [55, 136] on button "Previous month" at bounding box center [55, 142] width 7 height 14
select select "12"
select select "2024"
click at [253, 141] on span "Next month" at bounding box center [253, 141] width 3 height 3
select select "1"
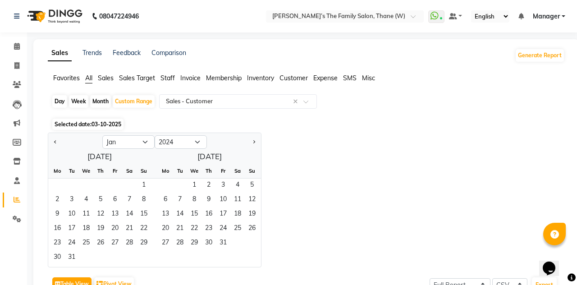
select select "2025"
click at [85, 182] on span "1" at bounding box center [86, 185] width 14 height 14
click at [255, 145] on button "Next month" at bounding box center [253, 142] width 7 height 14
click at [253, 141] on span "Next month" at bounding box center [253, 141] width 3 height 3
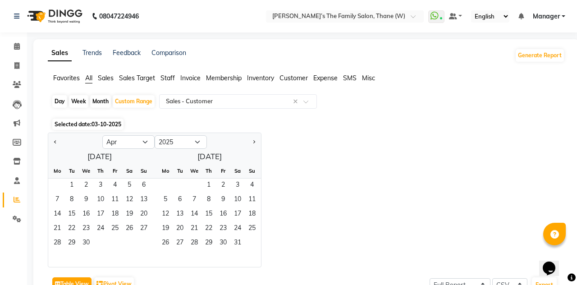
click at [253, 141] on span "Next month" at bounding box center [253, 141] width 3 height 3
click at [251, 143] on button "Next month" at bounding box center [253, 142] width 7 height 14
click at [251, 142] on button "Next month" at bounding box center [253, 142] width 7 height 14
click at [253, 141] on span "Next month" at bounding box center [253, 141] width 3 height 3
click at [250, 138] on button "Next month" at bounding box center [253, 142] width 7 height 14
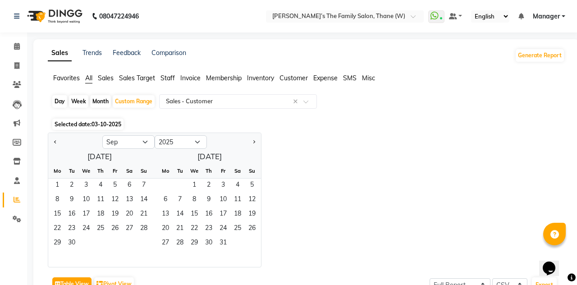
click at [253, 141] on span "Next month" at bounding box center [253, 141] width 3 height 3
select select "10"
click at [99, 184] on span "2" at bounding box center [100, 185] width 14 height 14
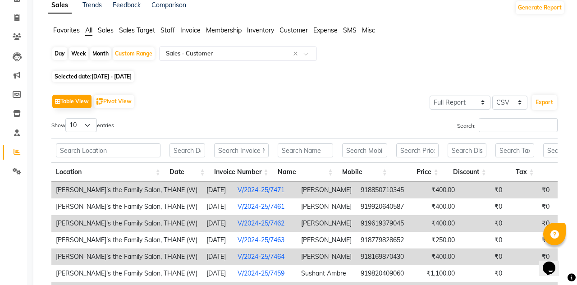
scroll to position [45, 0]
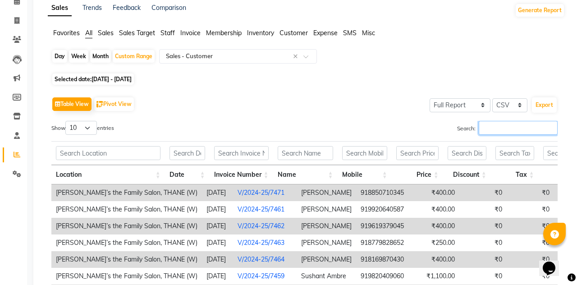
click at [521, 127] on input "Search:" at bounding box center [518, 128] width 79 height 14
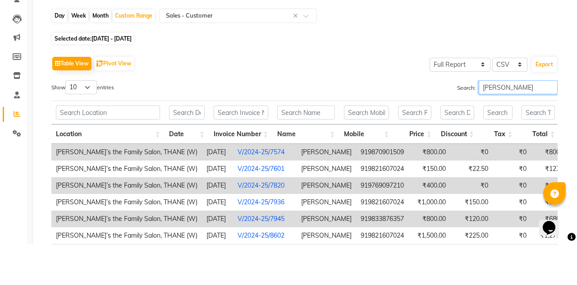
click at [517, 126] on input "[PERSON_NAME]" at bounding box center [518, 128] width 79 height 14
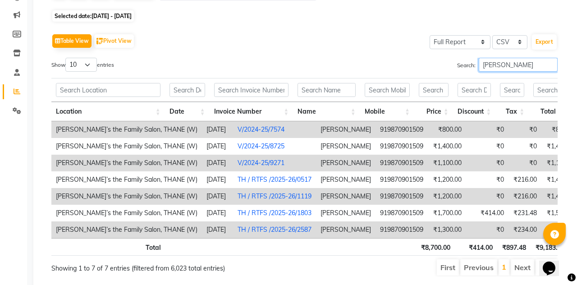
scroll to position [128, 0]
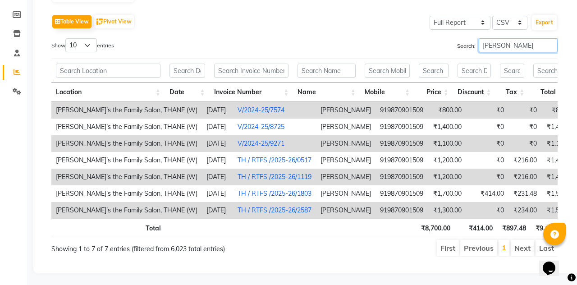
type input "[PERSON_NAME]"
click at [525, 249] on li "Next" at bounding box center [522, 248] width 23 height 16
click at [524, 248] on li "Next" at bounding box center [522, 248] width 23 height 16
click at [525, 250] on li "Next" at bounding box center [522, 248] width 23 height 16
click at [524, 246] on li "Next" at bounding box center [522, 248] width 23 height 16
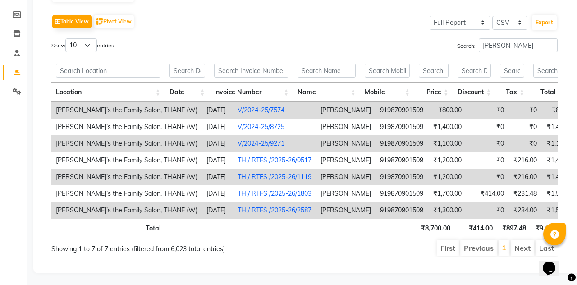
click at [526, 248] on li "Next" at bounding box center [522, 248] width 23 height 16
click at [525, 248] on li "Next" at bounding box center [522, 248] width 23 height 16
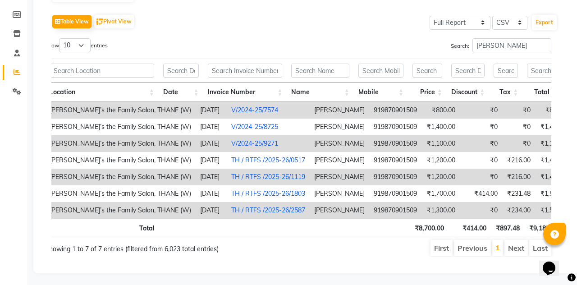
click at [518, 251] on li "Next" at bounding box center [515, 248] width 23 height 16
click at [517, 250] on li "Next" at bounding box center [515, 248] width 23 height 16
click at [516, 249] on li "Next" at bounding box center [515, 248] width 23 height 16
click at [516, 245] on li "Next" at bounding box center [515, 248] width 23 height 16
click at [515, 247] on li "Next" at bounding box center [515, 248] width 23 height 16
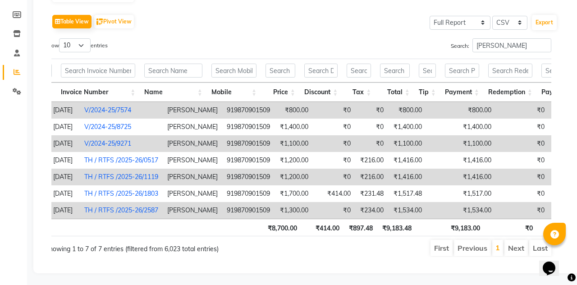
scroll to position [0, 194]
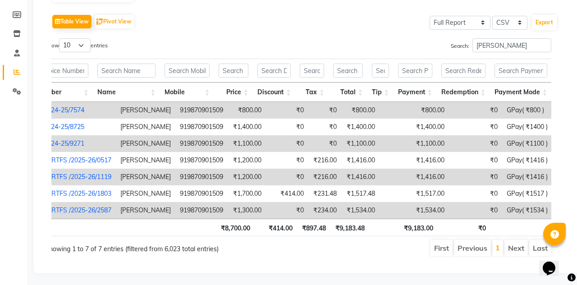
click at [517, 249] on li "Next" at bounding box center [515, 248] width 23 height 16
click at [517, 253] on li "Next" at bounding box center [515, 248] width 23 height 16
click at [516, 251] on li "Next" at bounding box center [515, 248] width 23 height 16
click at [522, 246] on li "Next" at bounding box center [515, 248] width 23 height 16
click at [519, 245] on li "Next" at bounding box center [515, 248] width 23 height 16
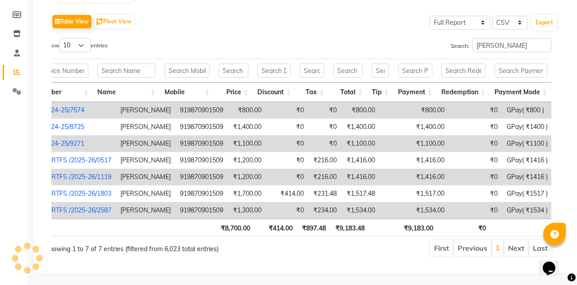
click at [519, 246] on li "Next" at bounding box center [515, 248] width 23 height 16
click at [518, 245] on li "Next" at bounding box center [515, 248] width 23 height 16
click at [516, 250] on li "Next" at bounding box center [515, 248] width 23 height 16
click at [514, 249] on li "Next" at bounding box center [515, 248] width 23 height 16
click at [520, 251] on li "Next" at bounding box center [515, 248] width 23 height 16
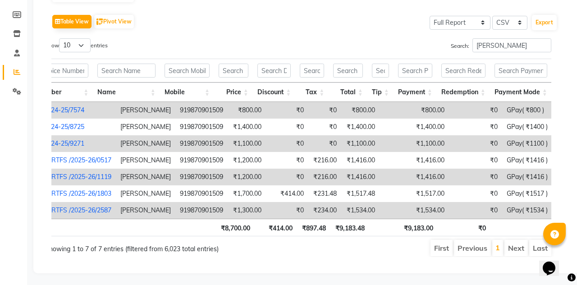
click at [519, 250] on li "Next" at bounding box center [515, 248] width 23 height 16
click at [515, 249] on li "Next" at bounding box center [515, 248] width 23 height 16
click at [474, 249] on li "Previous" at bounding box center [472, 248] width 37 height 16
click at [444, 252] on li "First" at bounding box center [441, 248] width 22 height 16
click at [78, 50] on select "10 25 50 100" at bounding box center [75, 45] width 32 height 14
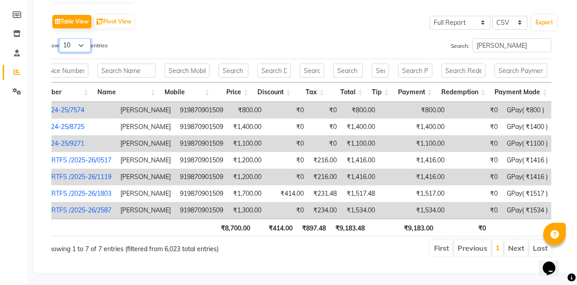
select select "100"
click at [60, 38] on select "10 25 50 100" at bounding box center [75, 45] width 32 height 14
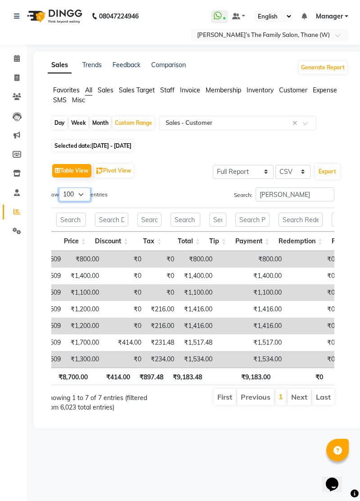
scroll to position [0, 410]
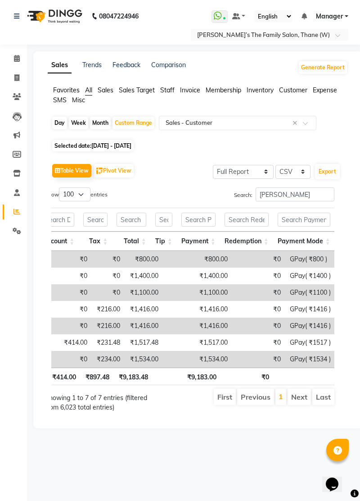
select select "service"
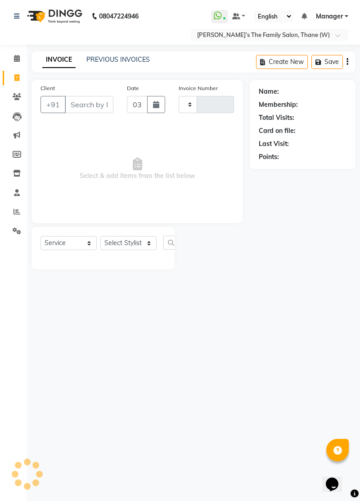
type input "3708"
select select "8004"
